Goal: Task Accomplishment & Management: Use online tool/utility

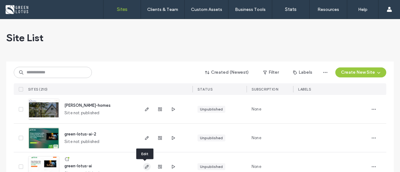
click at [147, 165] on icon "button" at bounding box center [146, 166] width 5 height 5
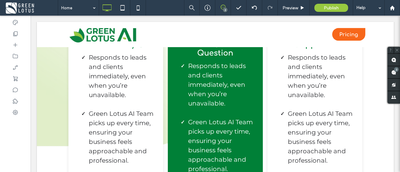
scroll to position [1712, 0]
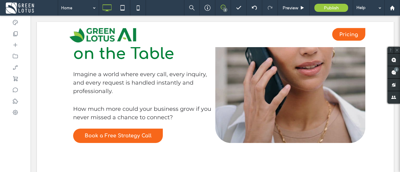
scroll to position [506, 0]
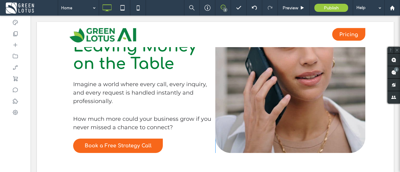
click at [366, 99] on div "Stop Missing Calls, Losing Leads, and Leaving Money on the Table Imagine a worl…" at bounding box center [215, 67] width 357 height 224
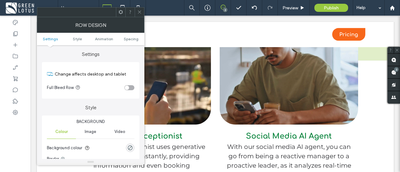
scroll to position [917, 0]
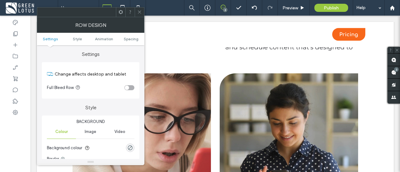
drag, startPoint x: 390, startPoint y: 131, endPoint x: 396, endPoint y: 118, distance: 13.7
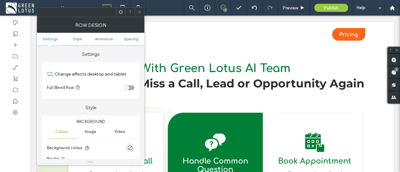
scroll to position [1466, 0]
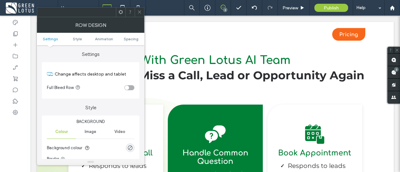
scroll to position [1603, 0]
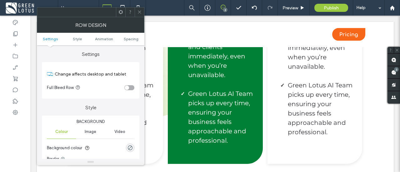
drag, startPoint x: 374, startPoint y: 149, endPoint x: 365, endPoint y: 134, distance: 17.4
click at [368, 145] on div "With Green Lotus AI Team You'll Never Miss a Call, Lead or Opportunity Again An…" at bounding box center [215, 38] width 357 height 307
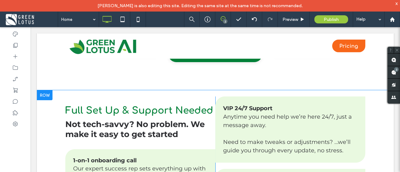
scroll to position [2028, 0]
